Goal: Find specific page/section: Find specific page/section

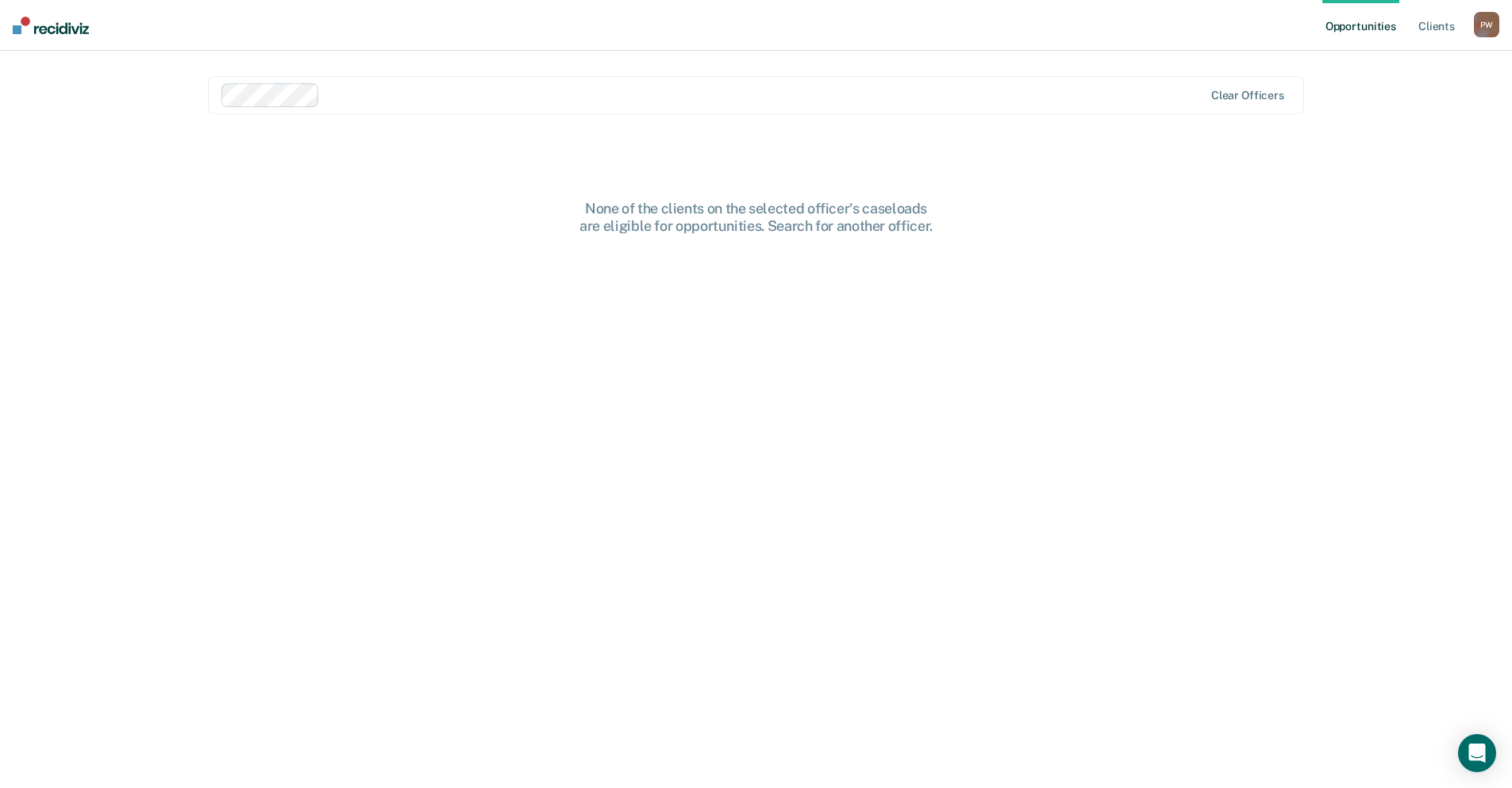
click at [140, 150] on div "Opportunities Client s [PERSON_NAME] P W Profile How it works Log Out Clear off…" at bounding box center [756, 394] width 1512 height 788
click at [1447, 23] on link "Client s" at bounding box center [1437, 25] width 43 height 50
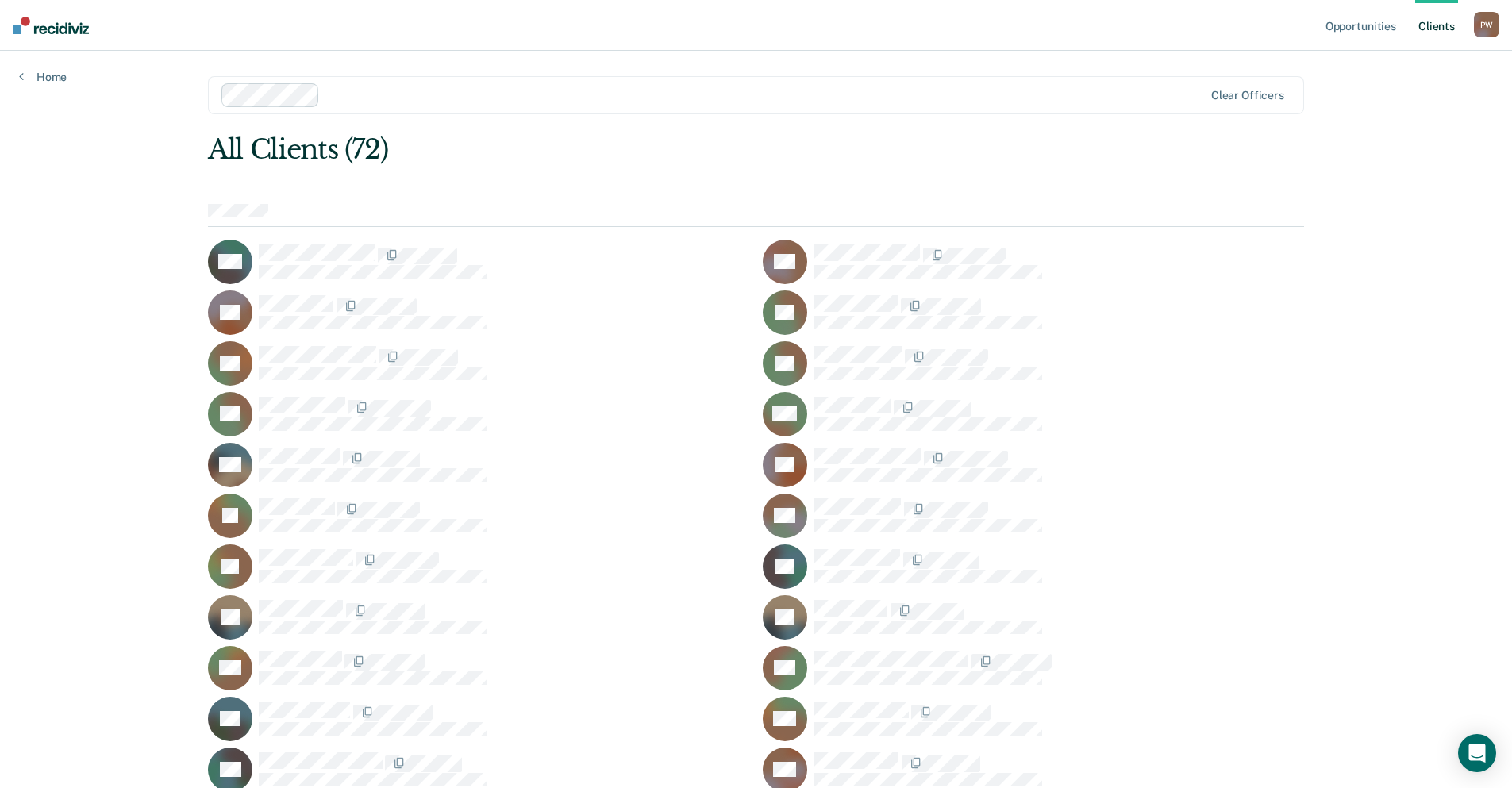
drag, startPoint x: 1128, startPoint y: 131, endPoint x: 756, endPoint y: 153, distance: 372.6
click at [53, 77] on link "Home" at bounding box center [42, 77] width 48 height 14
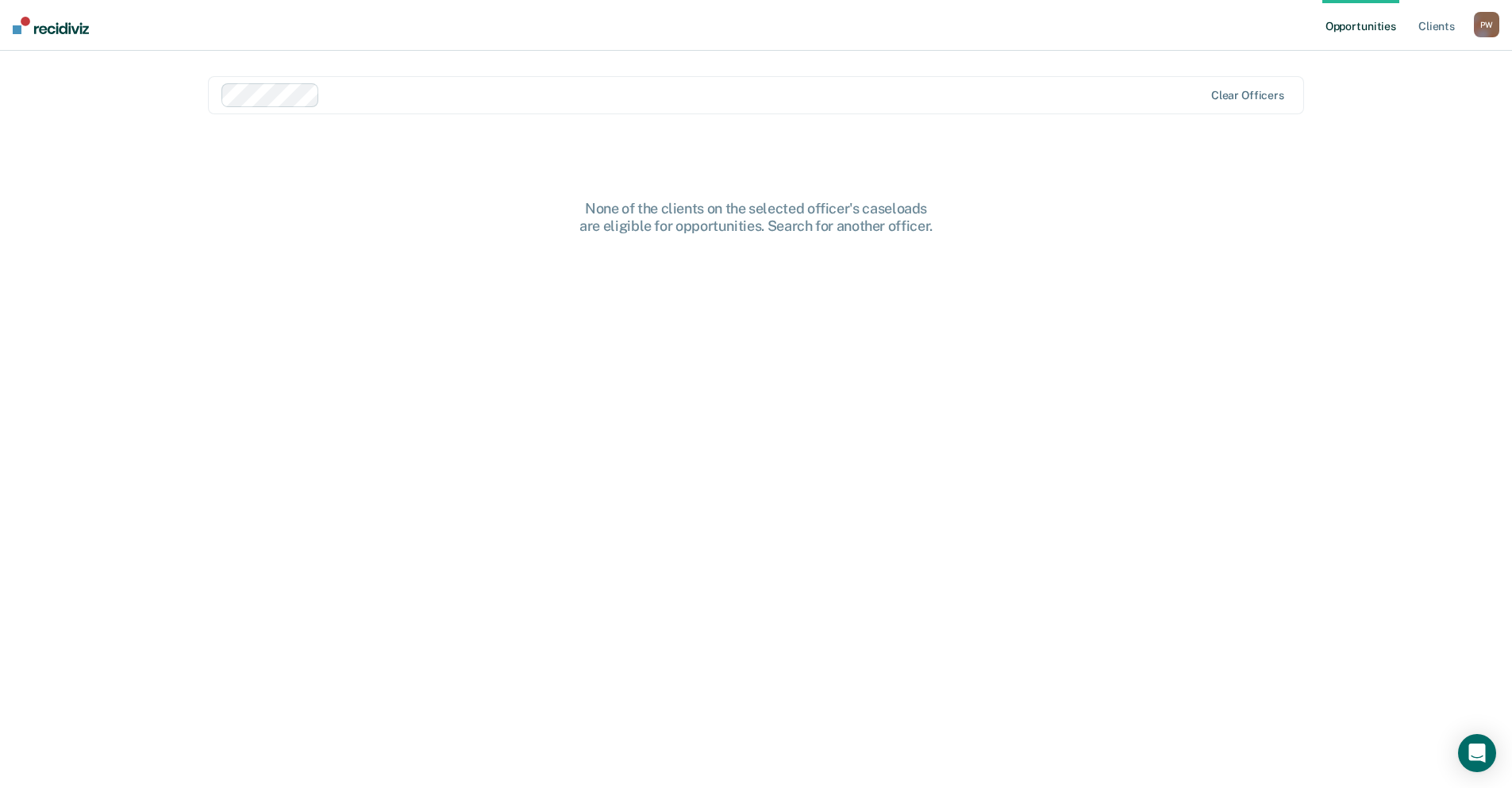
click at [1391, 162] on div "Opportunities Client s [PERSON_NAME] P W Profile How it works Log Out Clear off…" at bounding box center [756, 394] width 1512 height 788
click at [1352, 30] on link "Opportunities" at bounding box center [1361, 25] width 77 height 50
click at [1444, 35] on link "Client s" at bounding box center [1437, 25] width 43 height 50
